Goal: Transaction & Acquisition: Purchase product/service

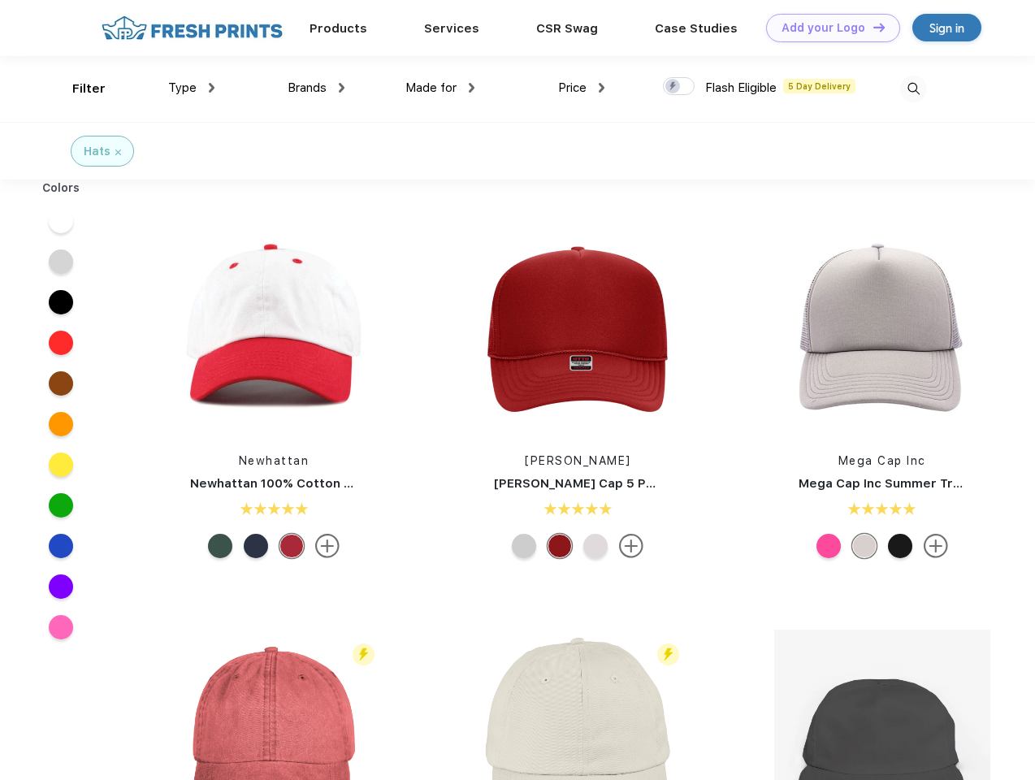
click at [827, 28] on link "Add your Logo Design Tool" at bounding box center [833, 28] width 134 height 28
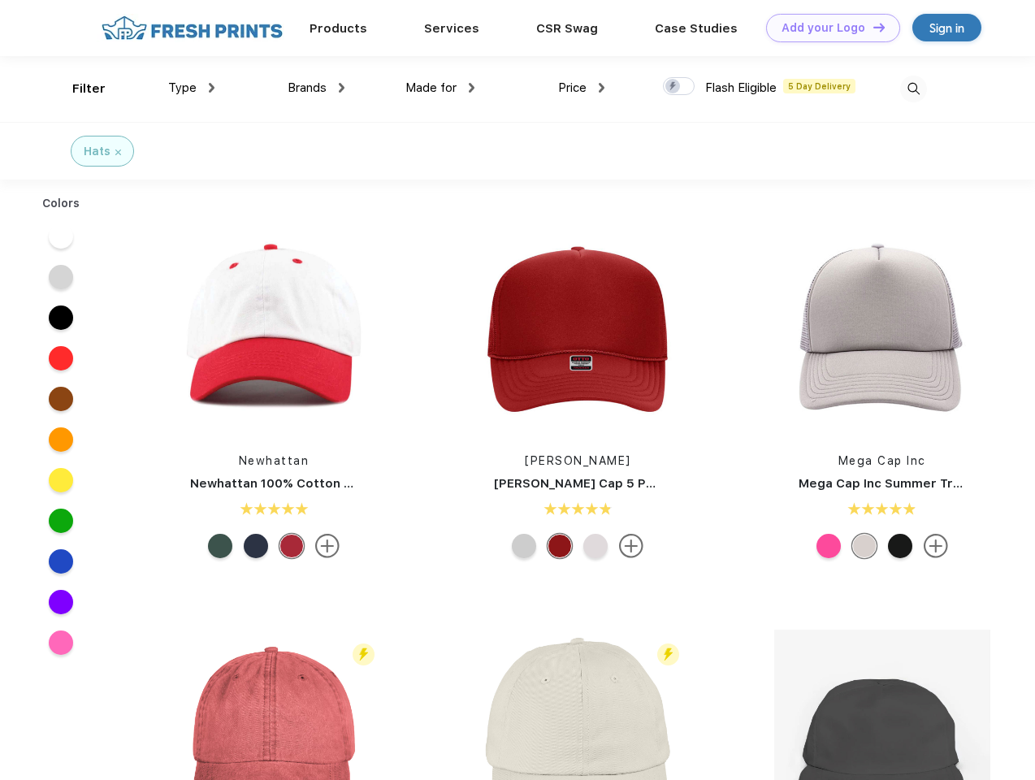
click at [0, 0] on div "Design Tool" at bounding box center [0, 0] width 0 height 0
click at [872, 27] on link "Add your Logo Design Tool" at bounding box center [833, 28] width 134 height 28
click at [78, 89] on div "Filter" at bounding box center [88, 89] width 33 height 19
click at [192, 88] on span "Type" at bounding box center [182, 87] width 28 height 15
click at [316, 88] on span "Brands" at bounding box center [307, 87] width 39 height 15
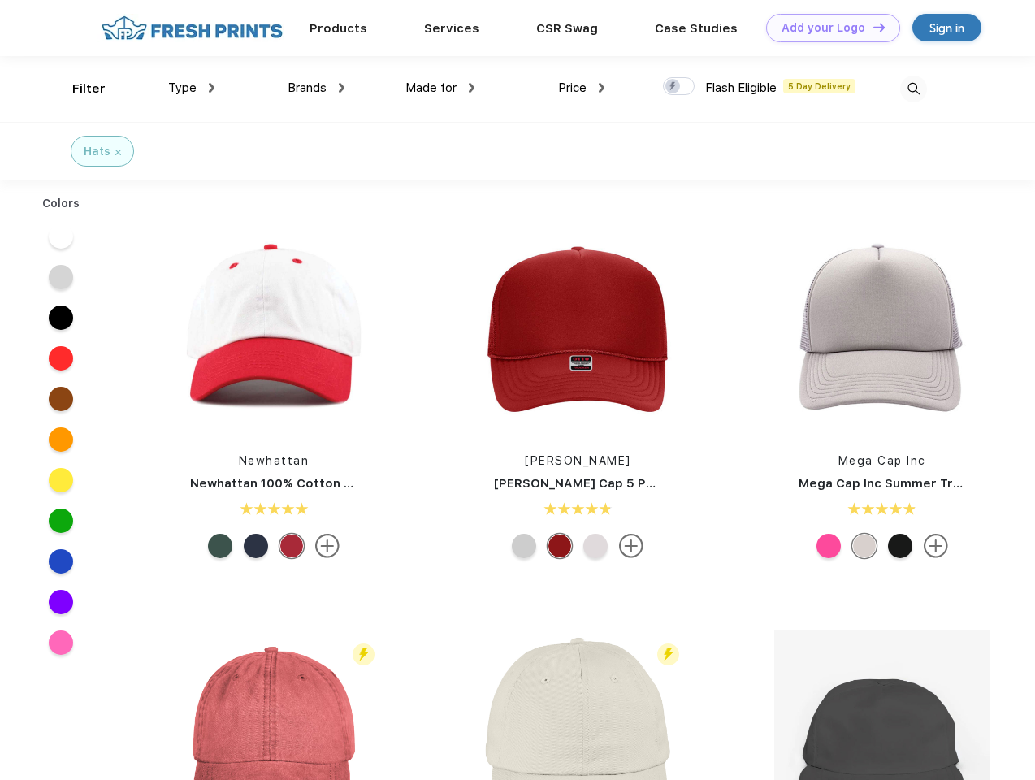
click at [440, 88] on span "Made for" at bounding box center [430, 87] width 51 height 15
click at [582, 88] on span "Price" at bounding box center [572, 87] width 28 height 15
click at [679, 87] on div at bounding box center [679, 86] width 32 height 18
click at [673, 87] on input "checkbox" at bounding box center [668, 81] width 11 height 11
click at [913, 89] on img at bounding box center [913, 89] width 27 height 27
